Goal: Navigation & Orientation: Find specific page/section

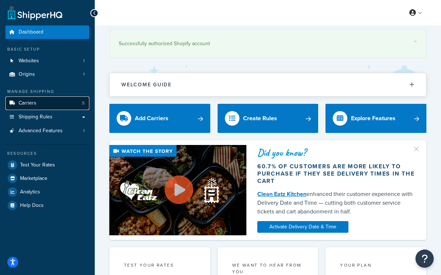
click at [33, 106] on span "Carriers" at bounding box center [28, 103] width 18 height 6
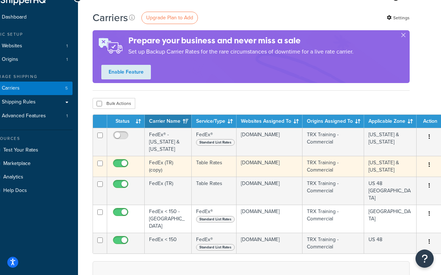
scroll to position [15, 0]
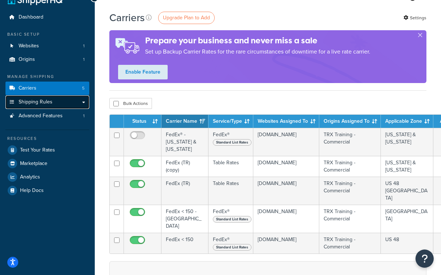
click at [41, 104] on span "Shipping Rules" at bounding box center [36, 102] width 34 height 6
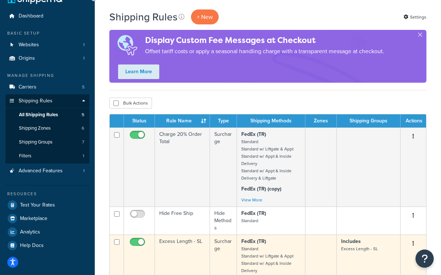
scroll to position [13, 0]
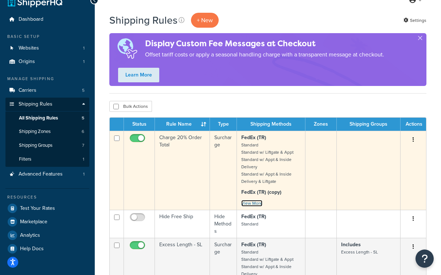
click at [254, 206] on link "View More" at bounding box center [251, 203] width 21 height 7
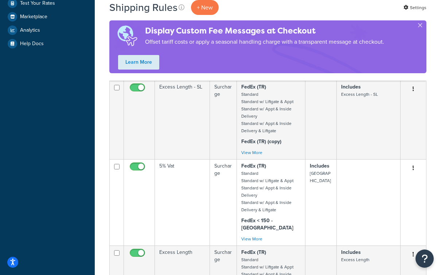
scroll to position [350, 0]
